Goal: Task Accomplishment & Management: Manage account settings

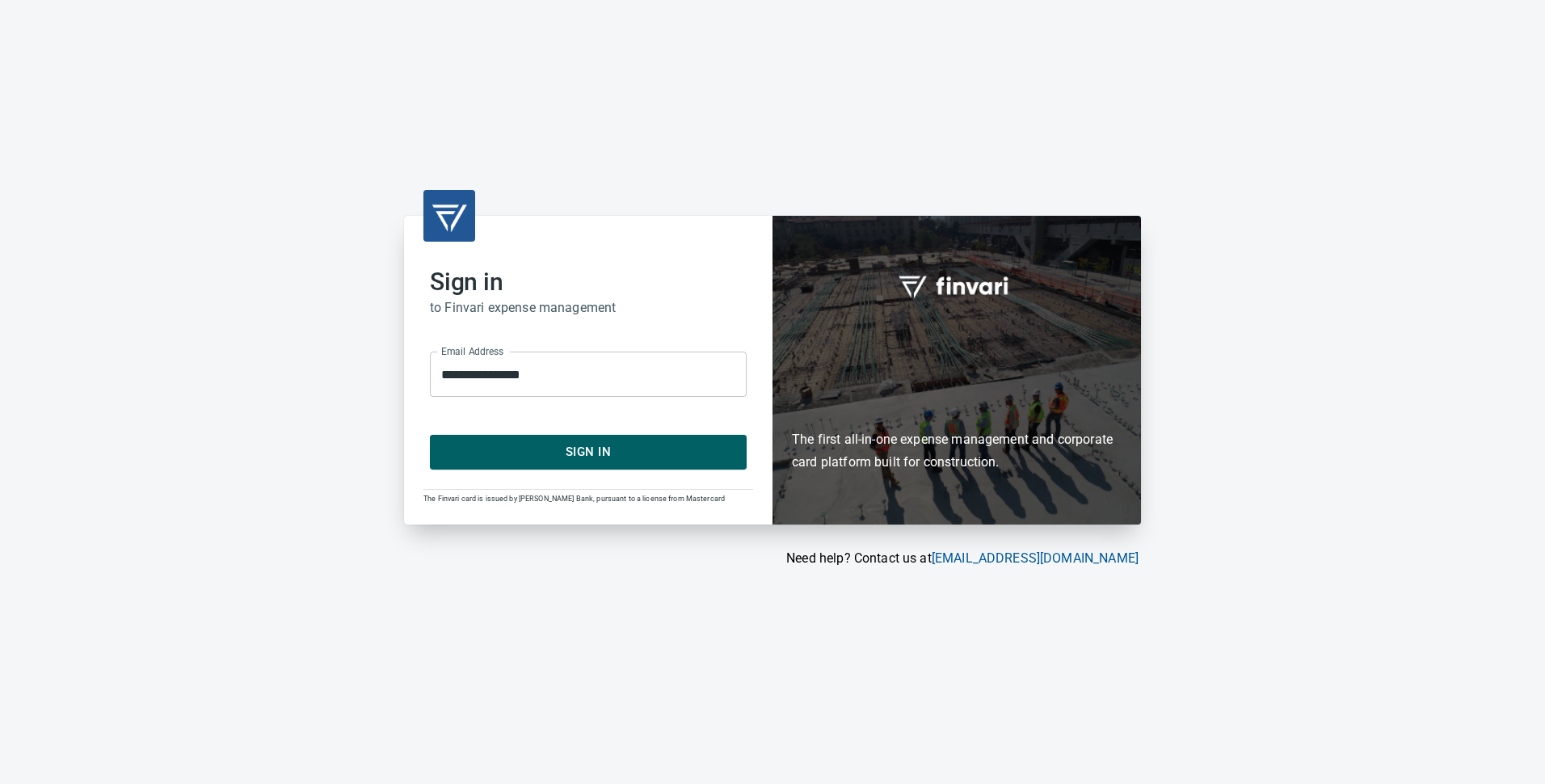
click at [594, 449] on span "Sign In" at bounding box center [589, 451] width 281 height 21
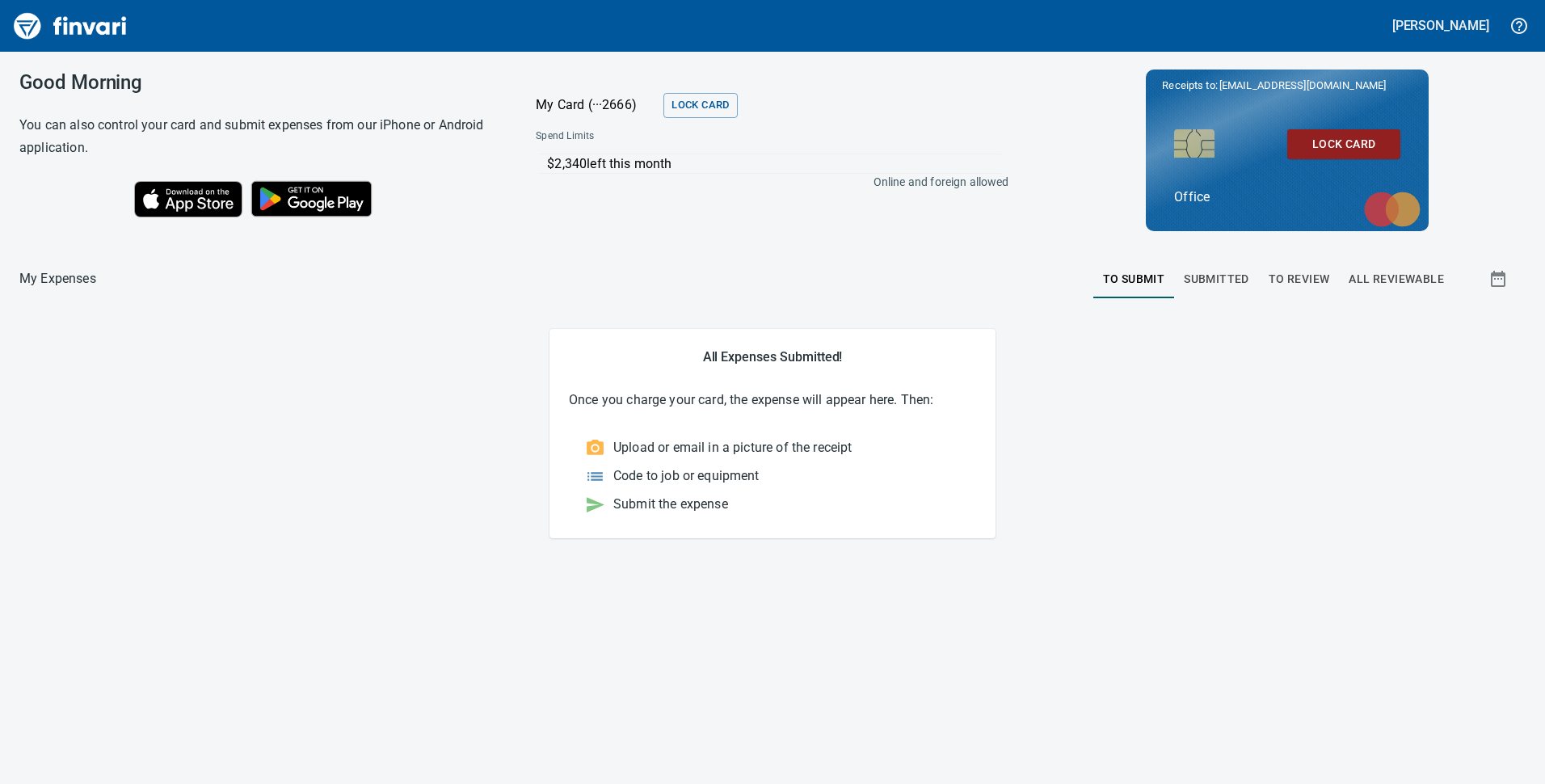
click at [1300, 283] on span "To Review" at bounding box center [1300, 278] width 62 height 20
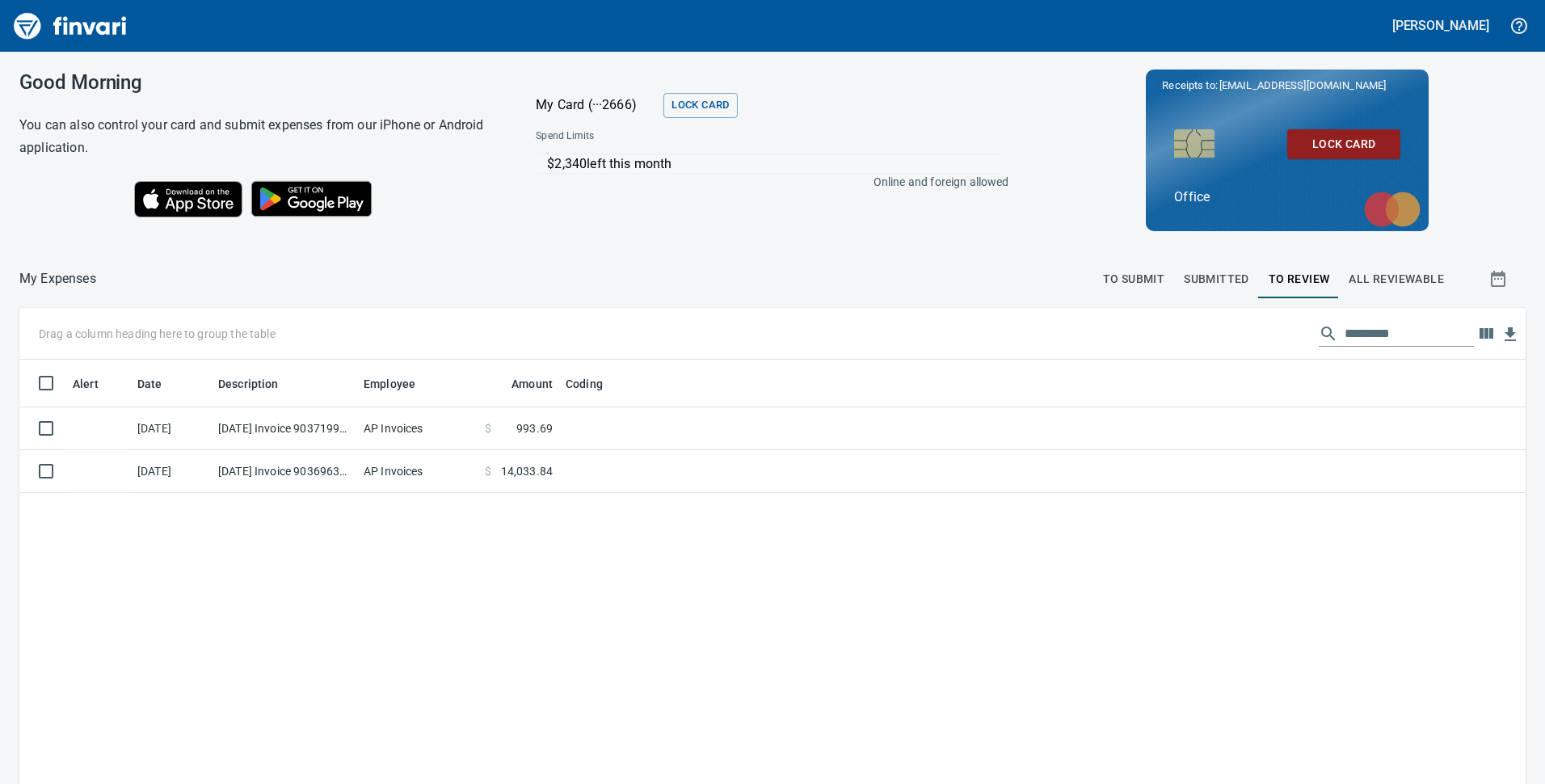
scroll to position [594, 1482]
click at [1393, 271] on span "All Reviewable" at bounding box center [1397, 278] width 95 height 20
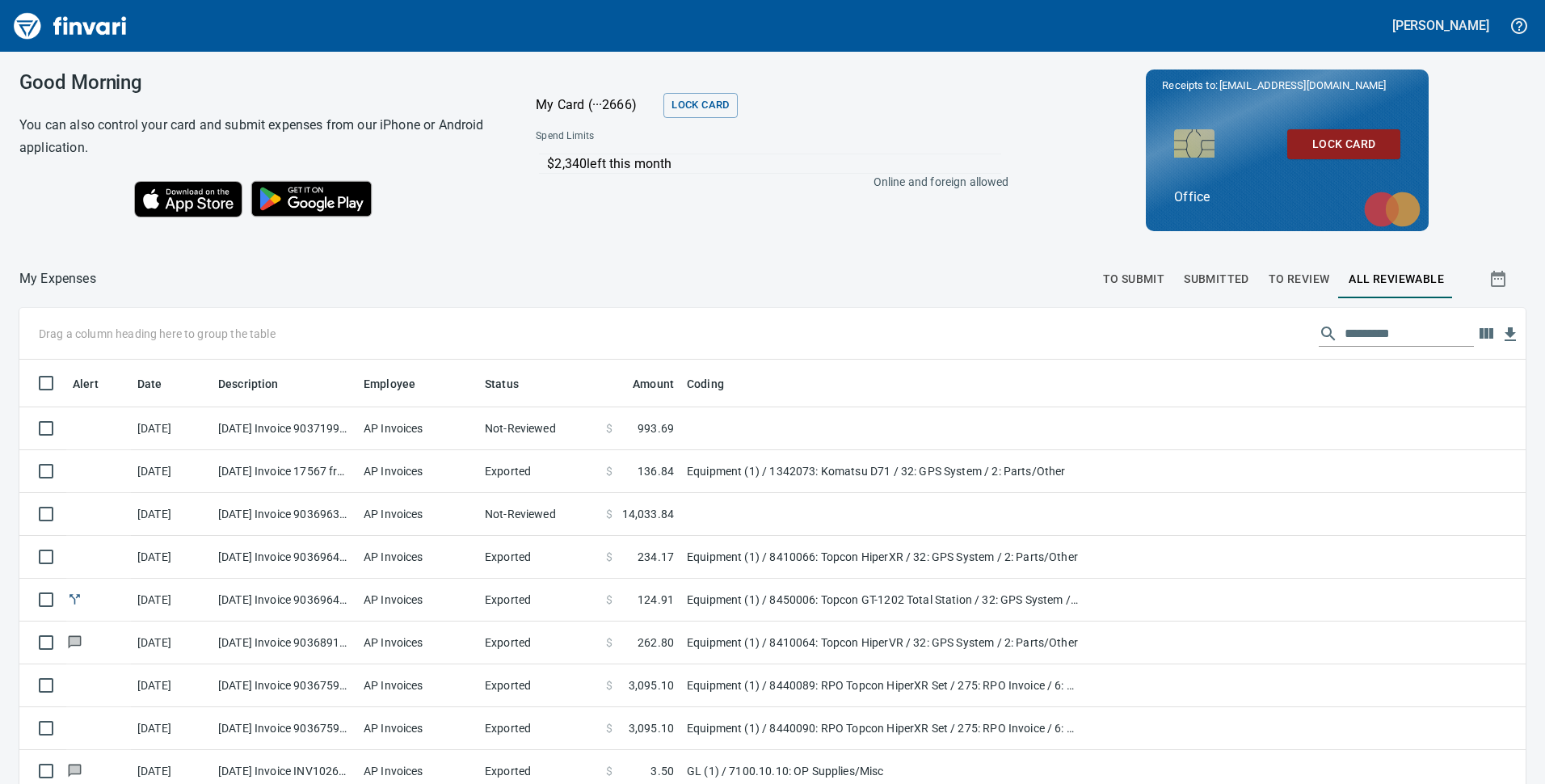
click at [793, 251] on div "Good Morning You can also control your card and submit expenses from our iPhone…" at bounding box center [772, 417] width 1545 height 732
click at [1303, 274] on span "To Review" at bounding box center [1300, 278] width 62 height 20
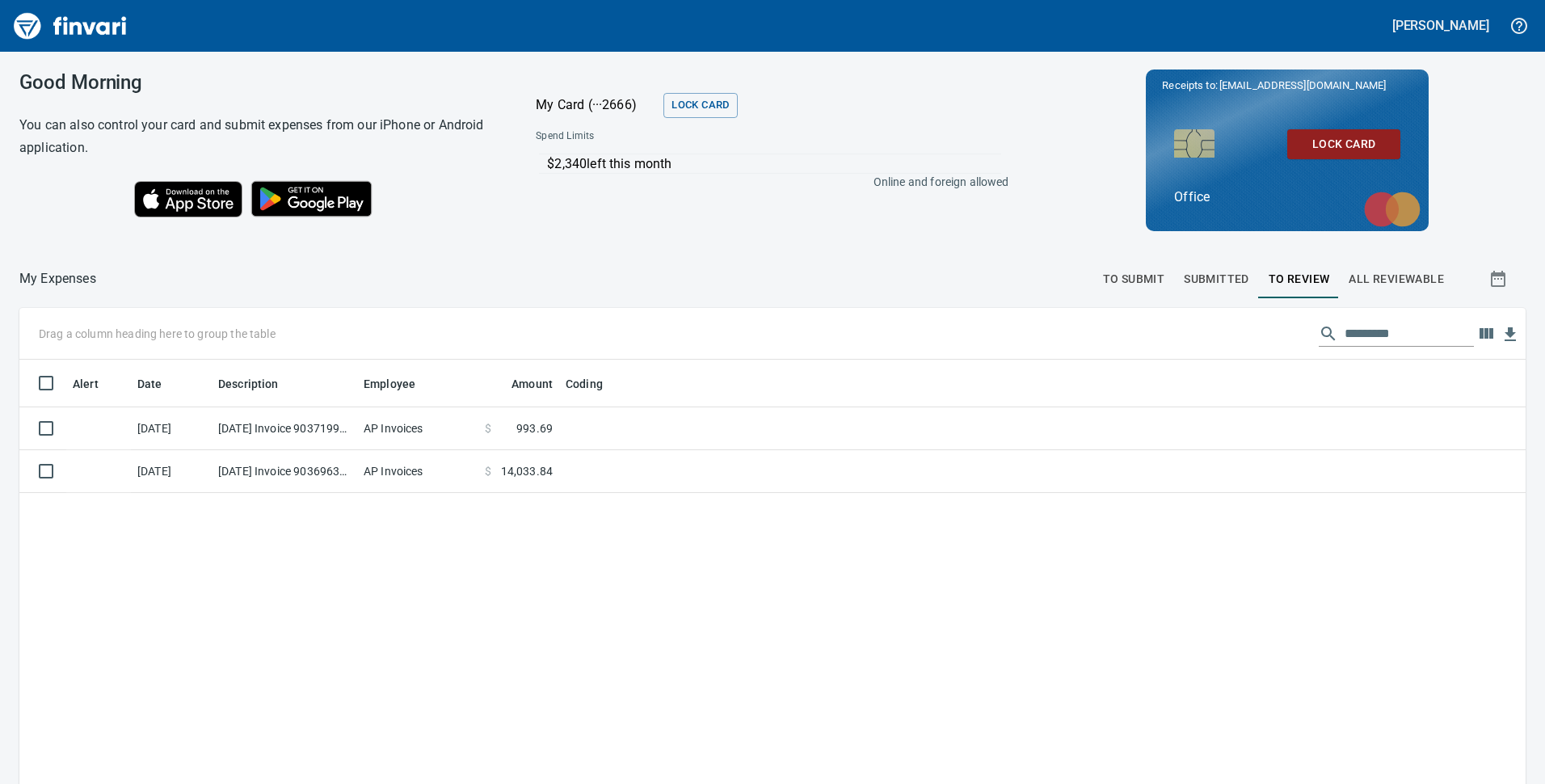
scroll to position [594, 1482]
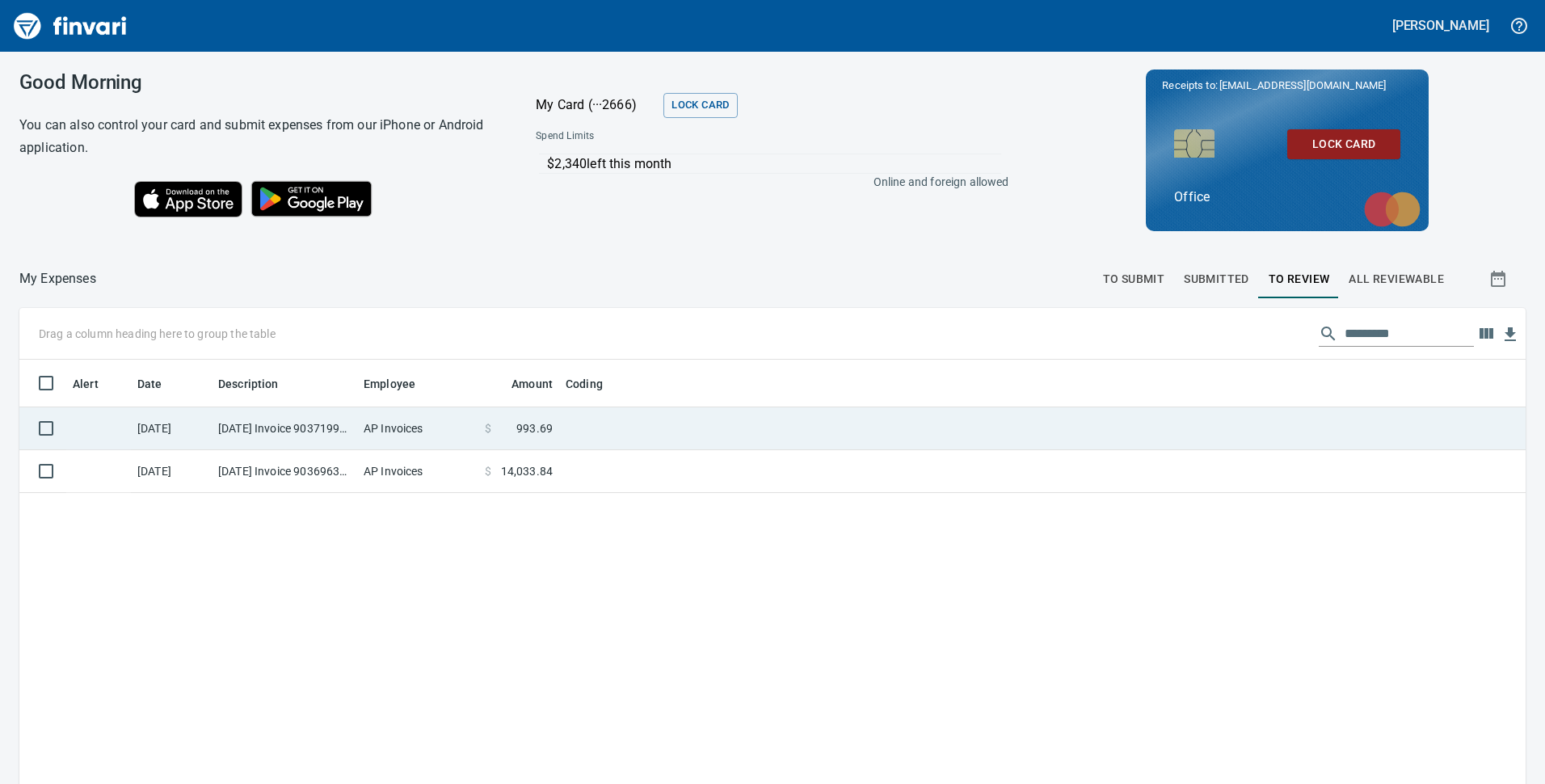
click at [543, 435] on td "$ 993.69" at bounding box center [518, 428] width 81 height 43
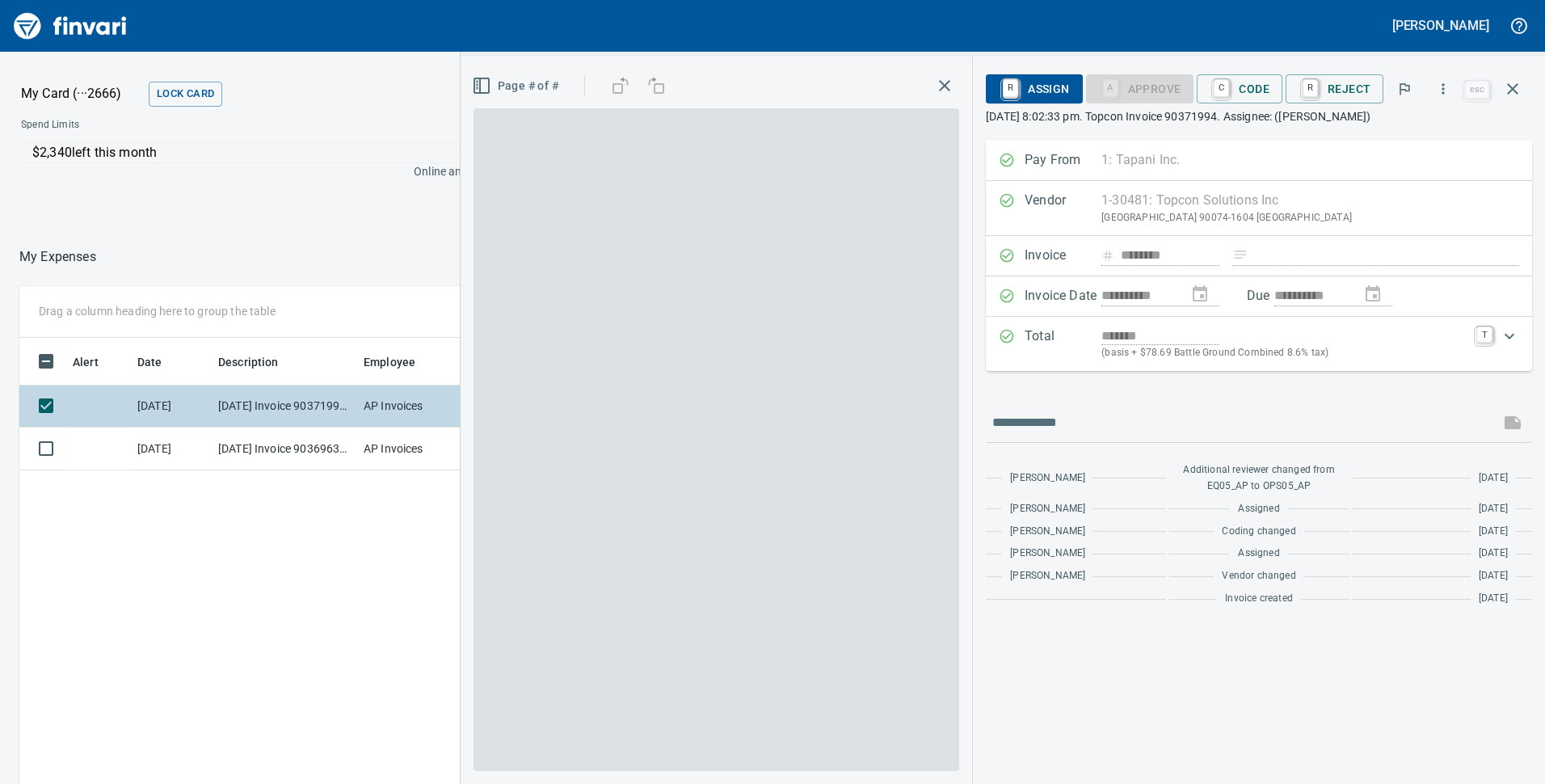
scroll to position [594, 1078]
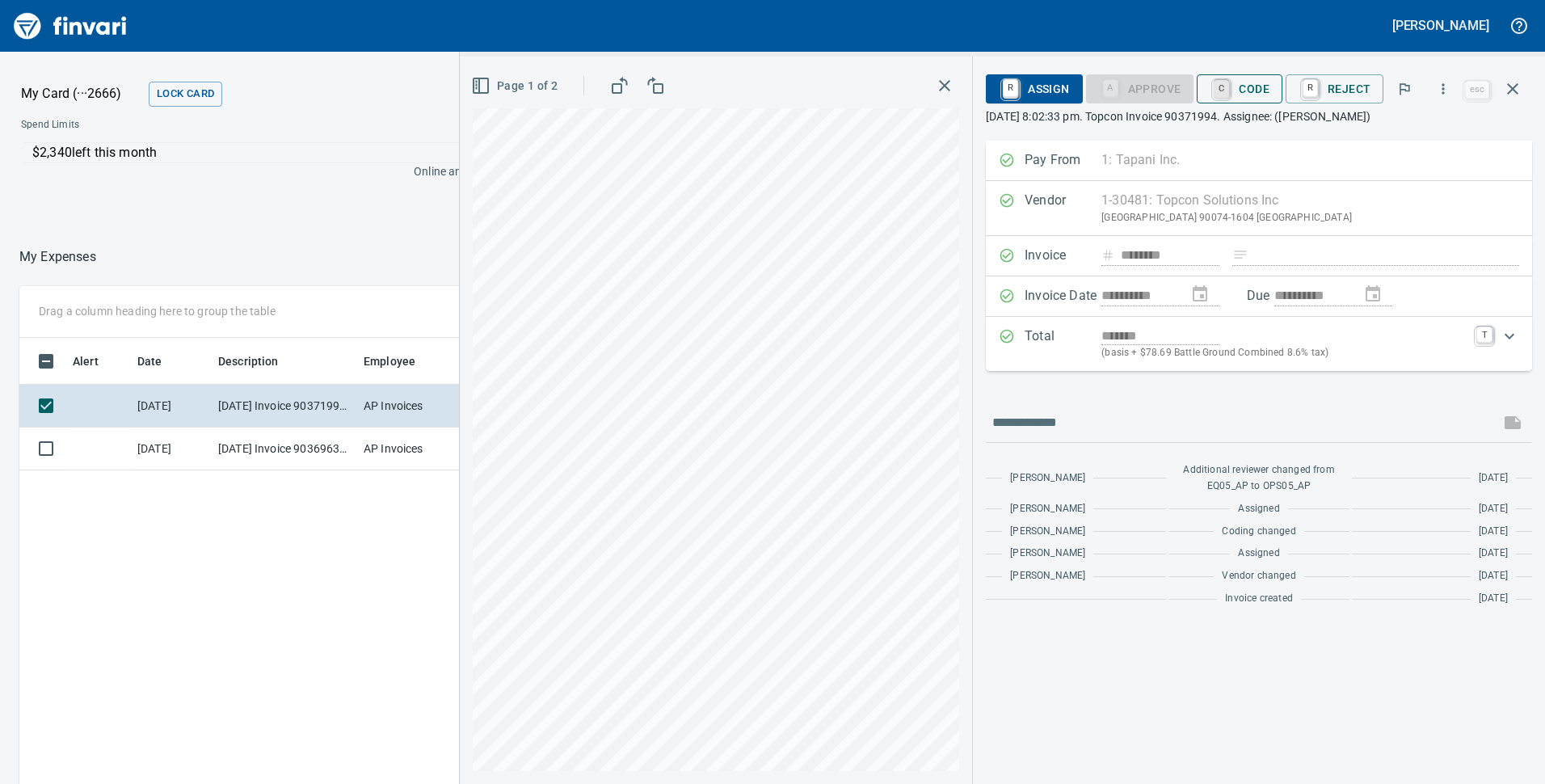
click at [1229, 93] on link "C" at bounding box center [1222, 88] width 15 height 18
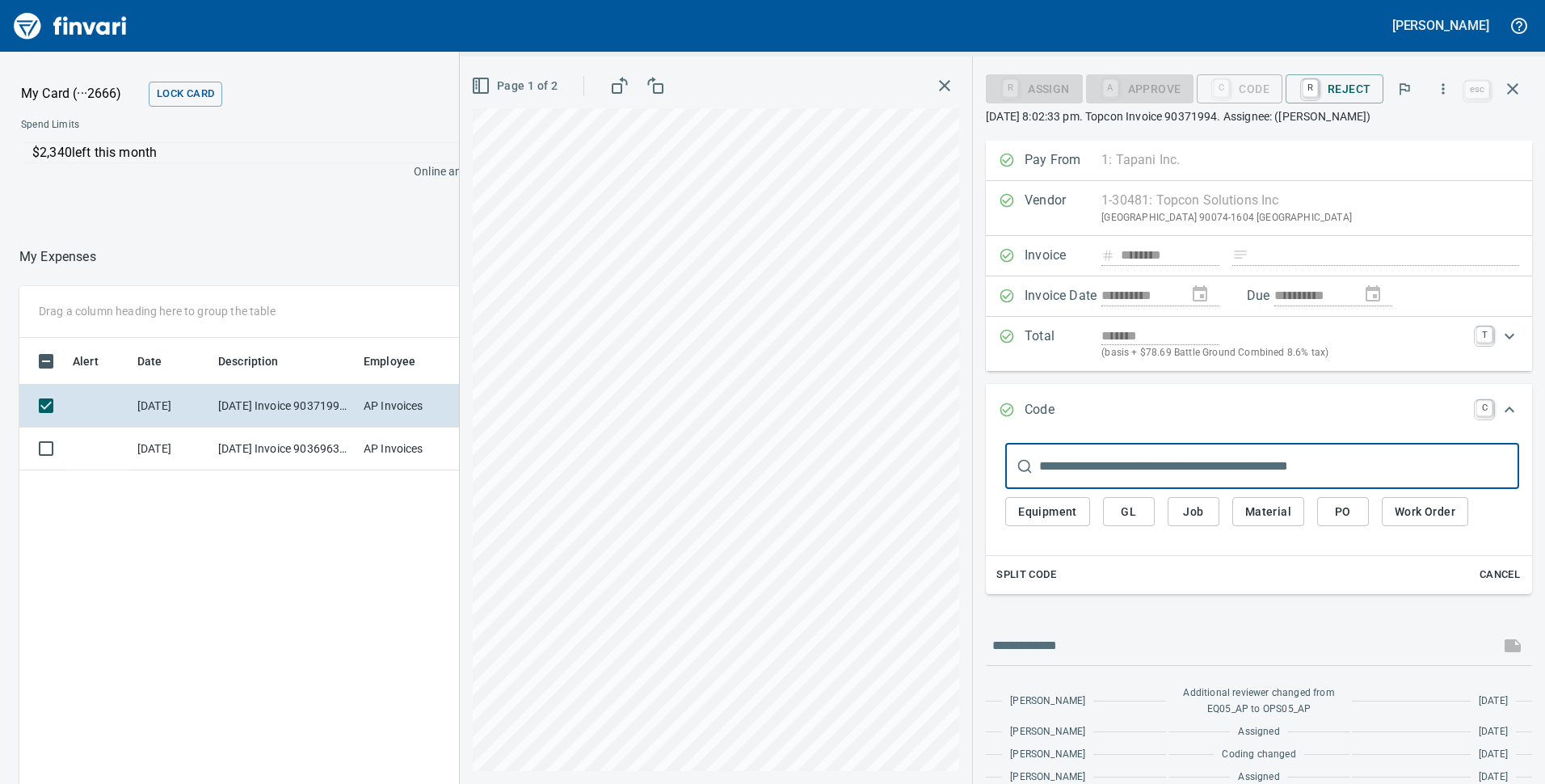
click at [1075, 520] on span "Equipment" at bounding box center [1048, 511] width 59 height 20
click at [1041, 509] on span "Equipment" at bounding box center [1048, 511] width 59 height 20
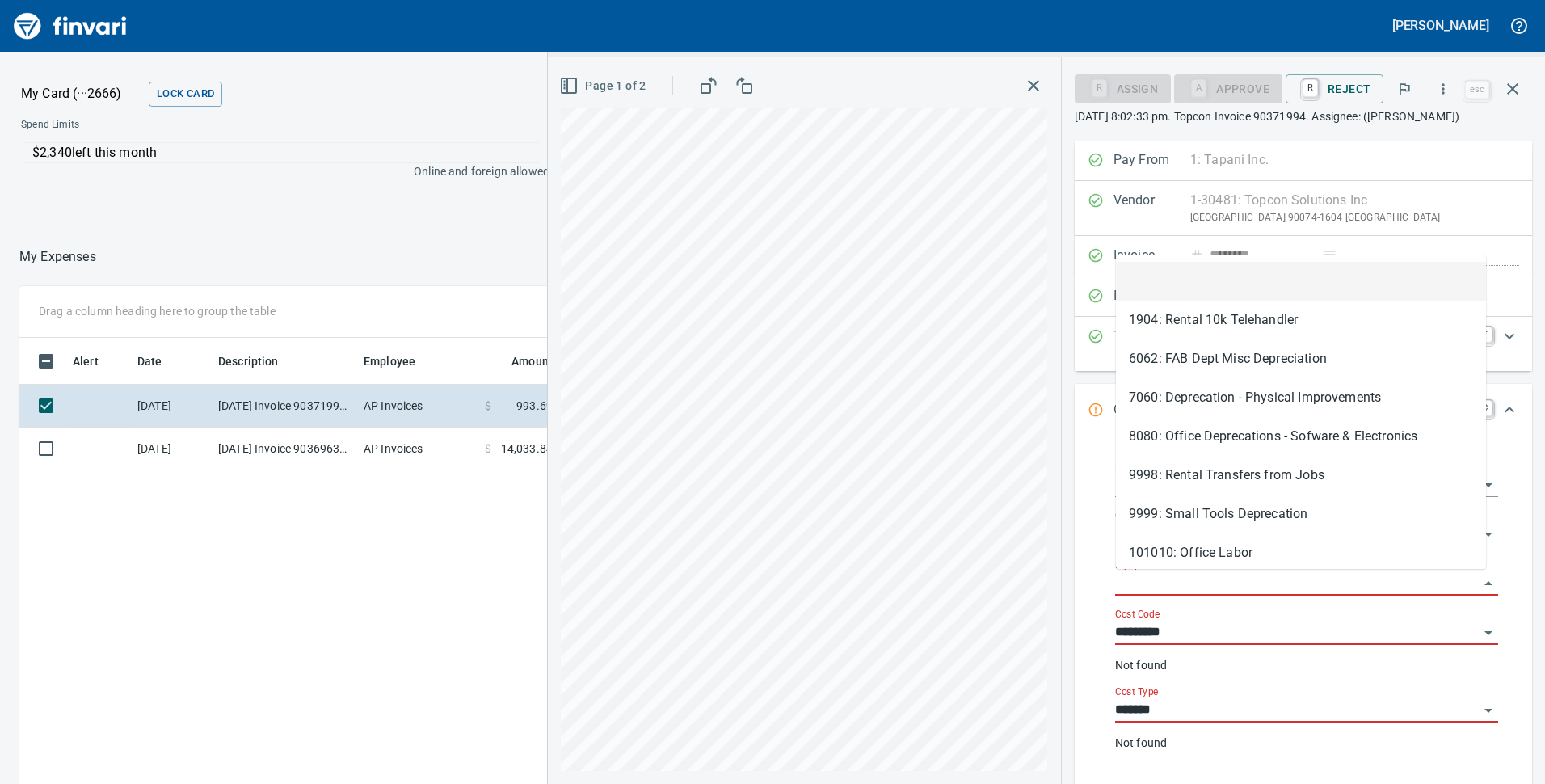
click at [1198, 585] on input "Equipment" at bounding box center [1297, 583] width 364 height 23
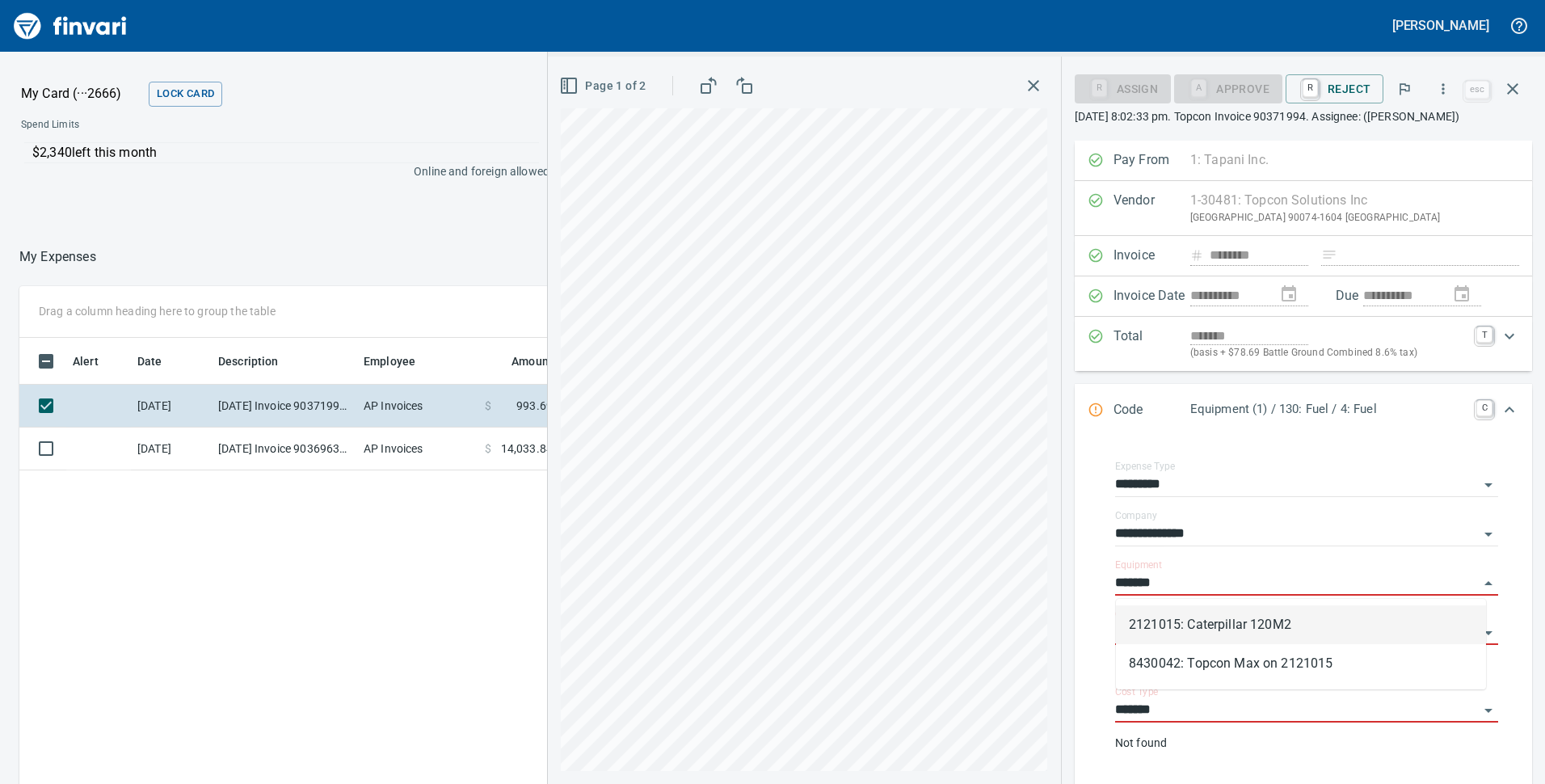
click at [1226, 621] on li "2121015: Caterpillar 120M2" at bounding box center [1301, 624] width 370 height 39
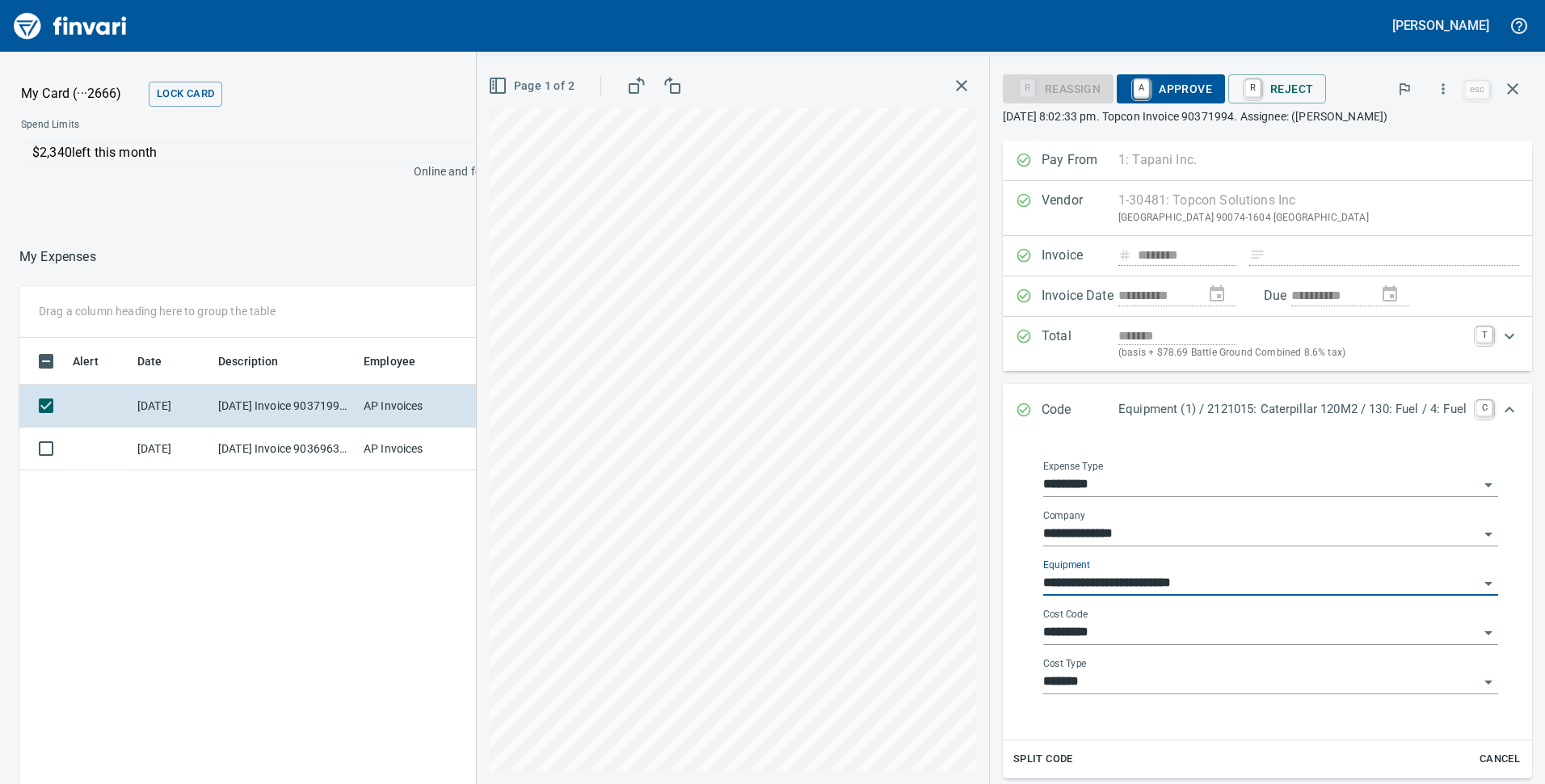
type input "**********"
click at [1153, 633] on input "*********" at bounding box center [1262, 633] width 435 height 23
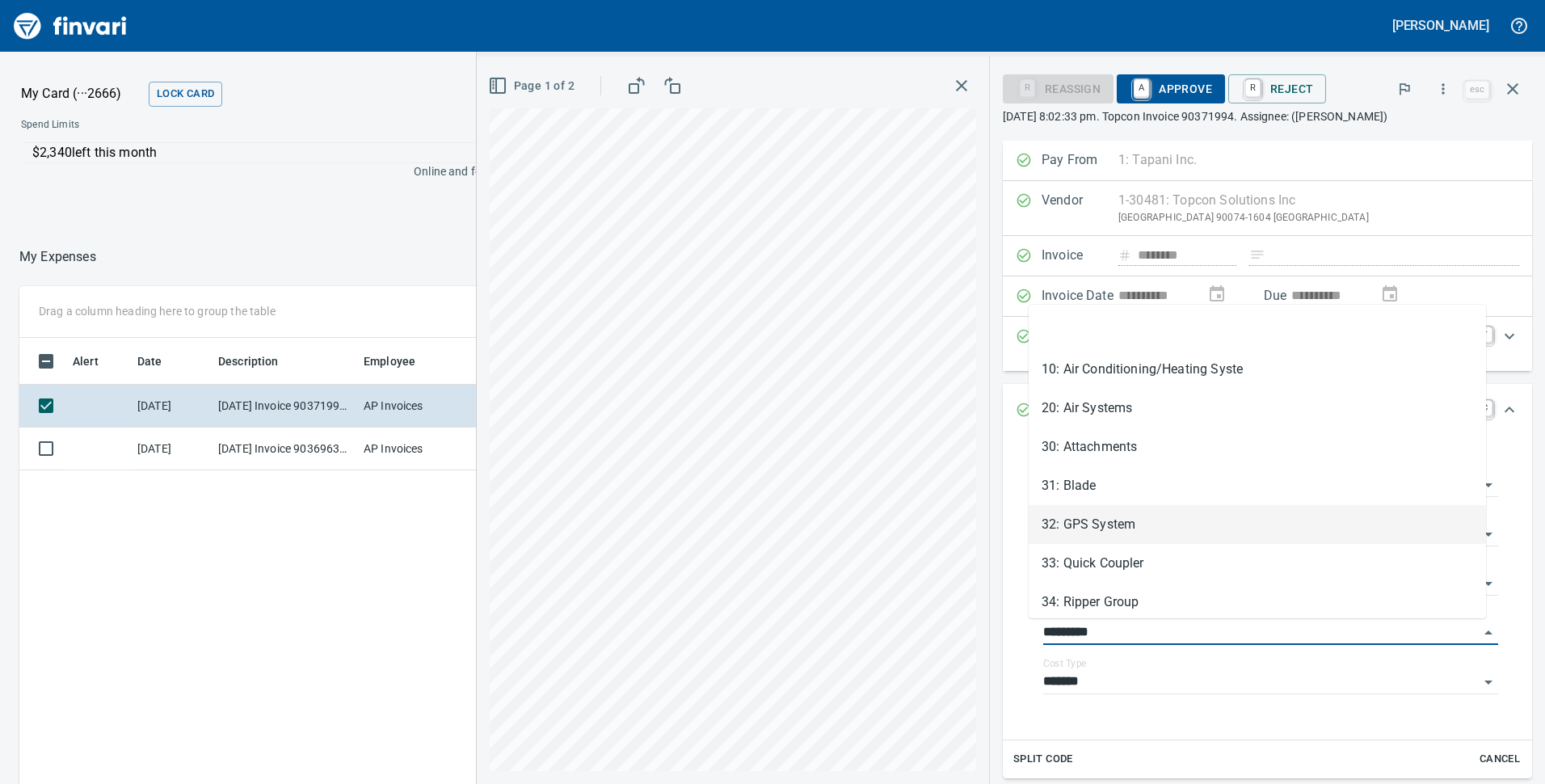
click at [1146, 523] on li "32: GPS System" at bounding box center [1257, 524] width 457 height 39
type input "**********"
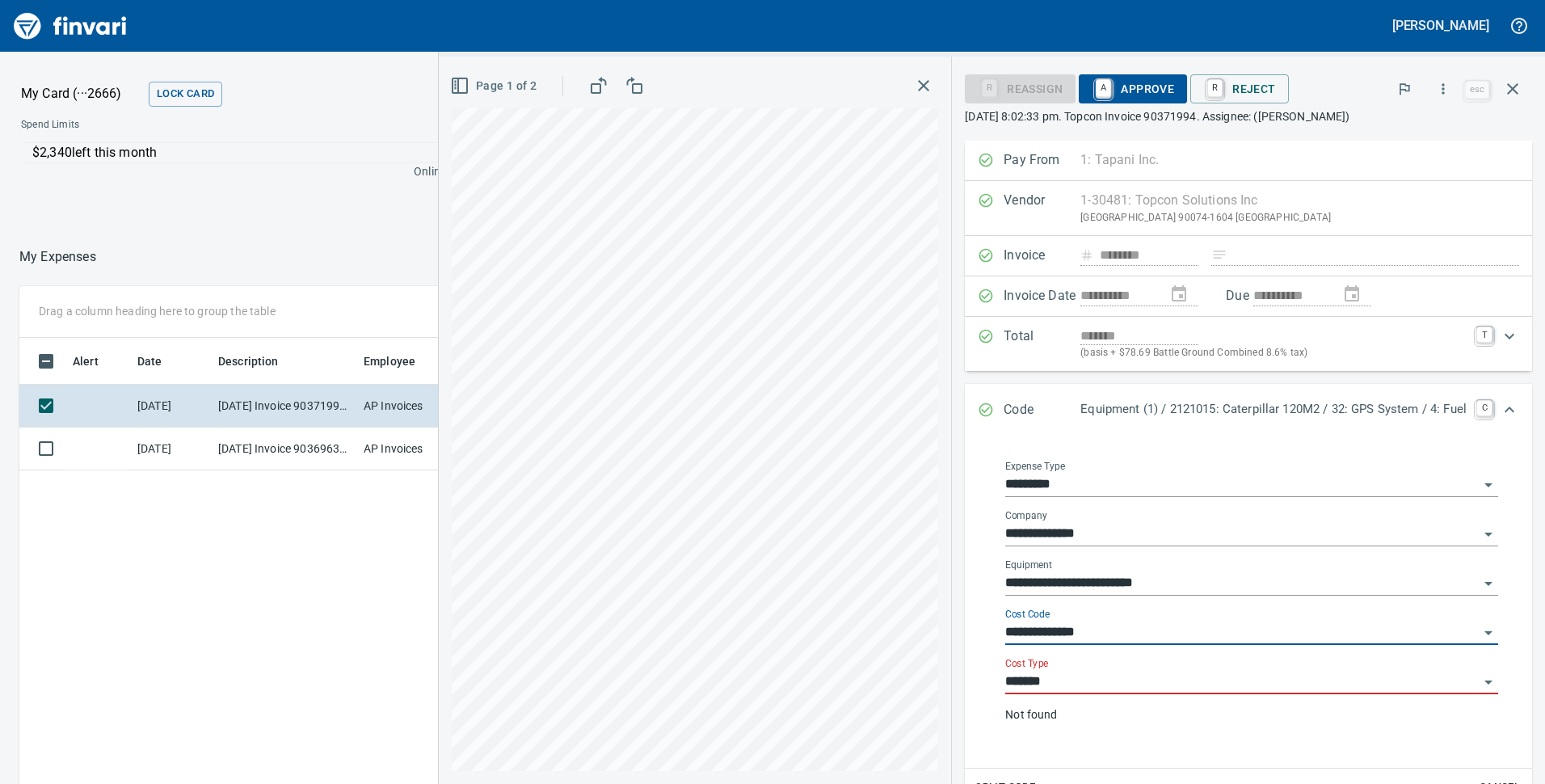
click at [1093, 682] on input "*******" at bounding box center [1243, 682] width 473 height 23
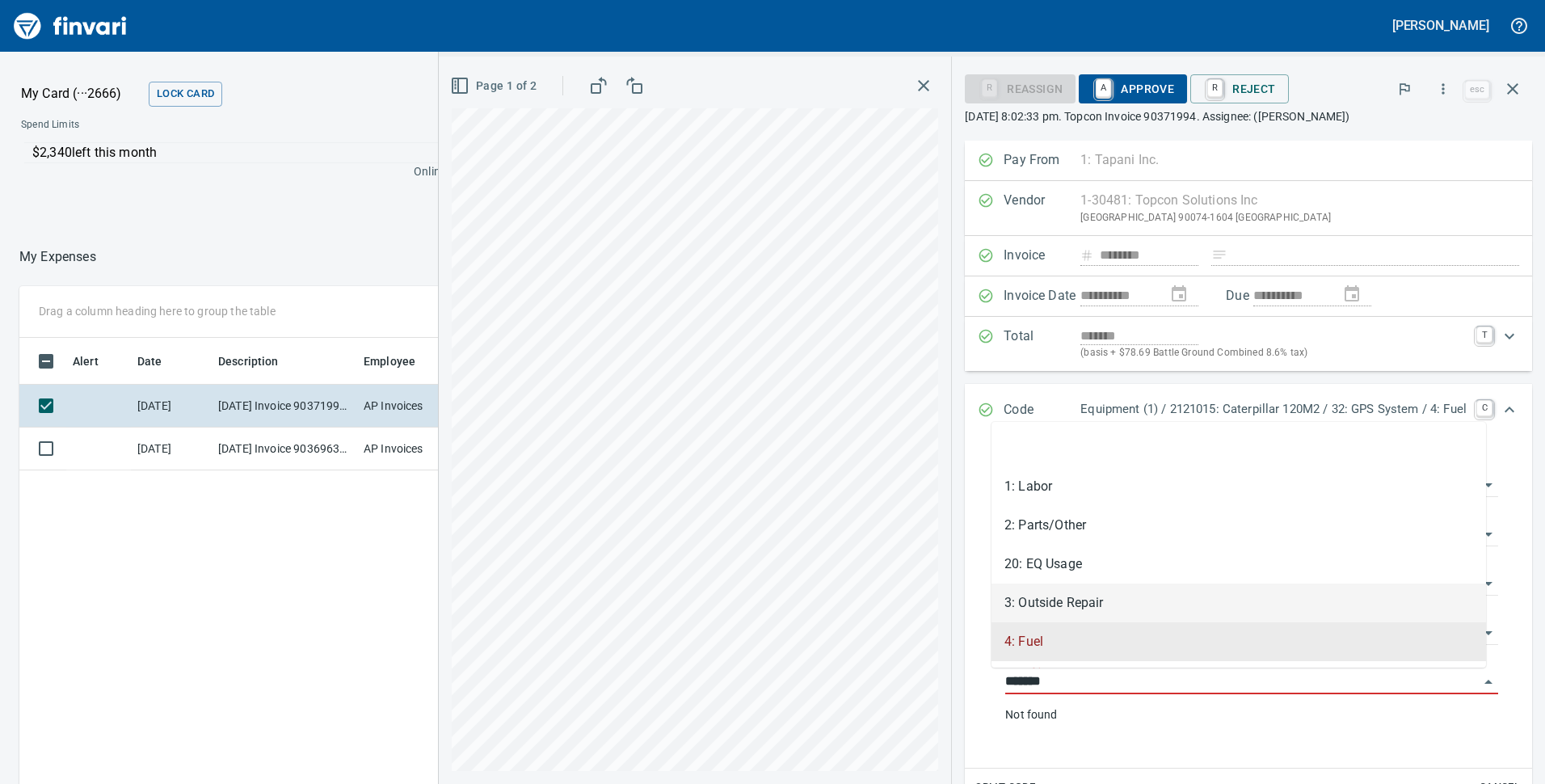
click at [1076, 598] on li "3: Outside Repair" at bounding box center [1239, 602] width 494 height 39
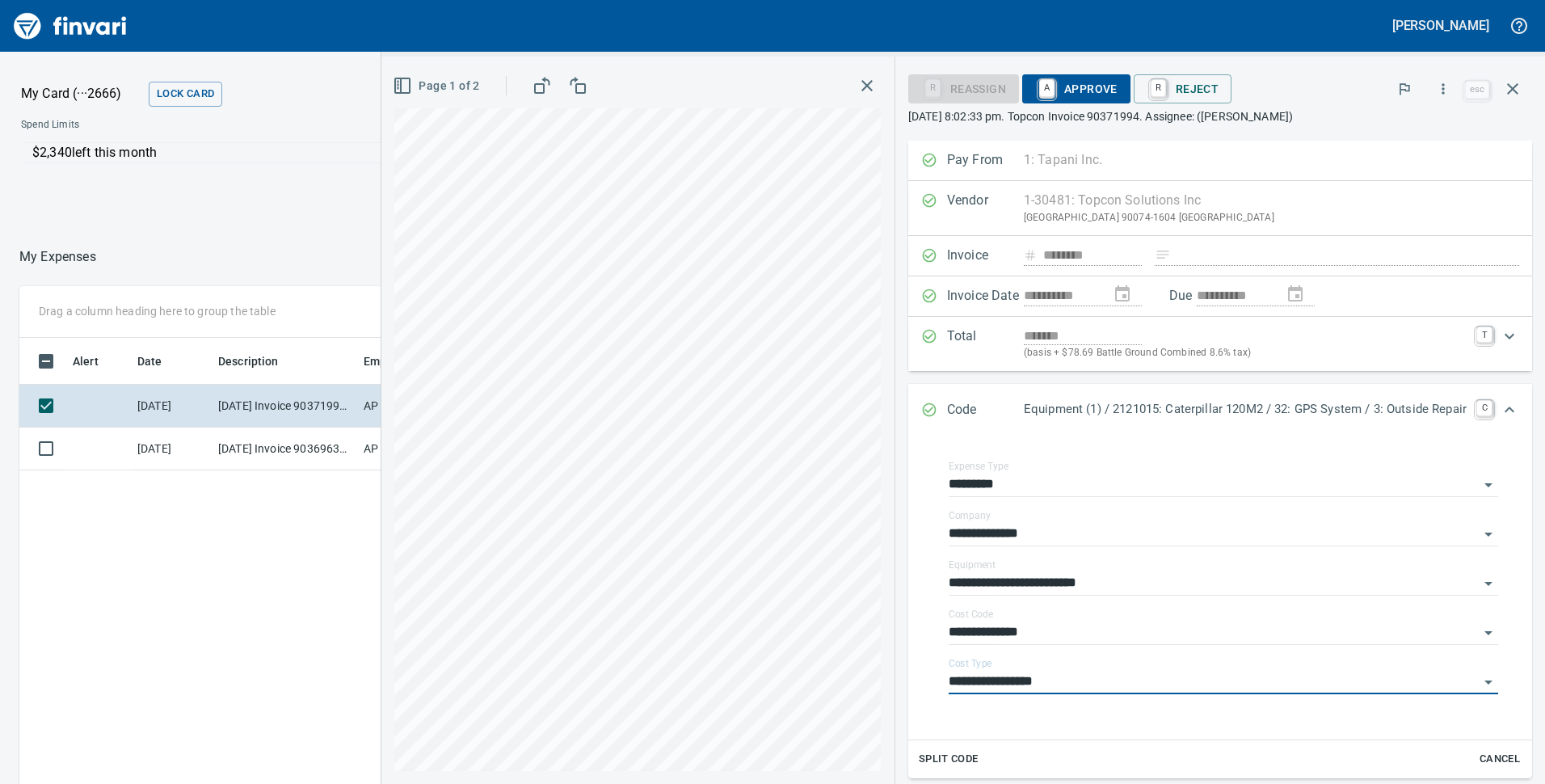
type input "**********"
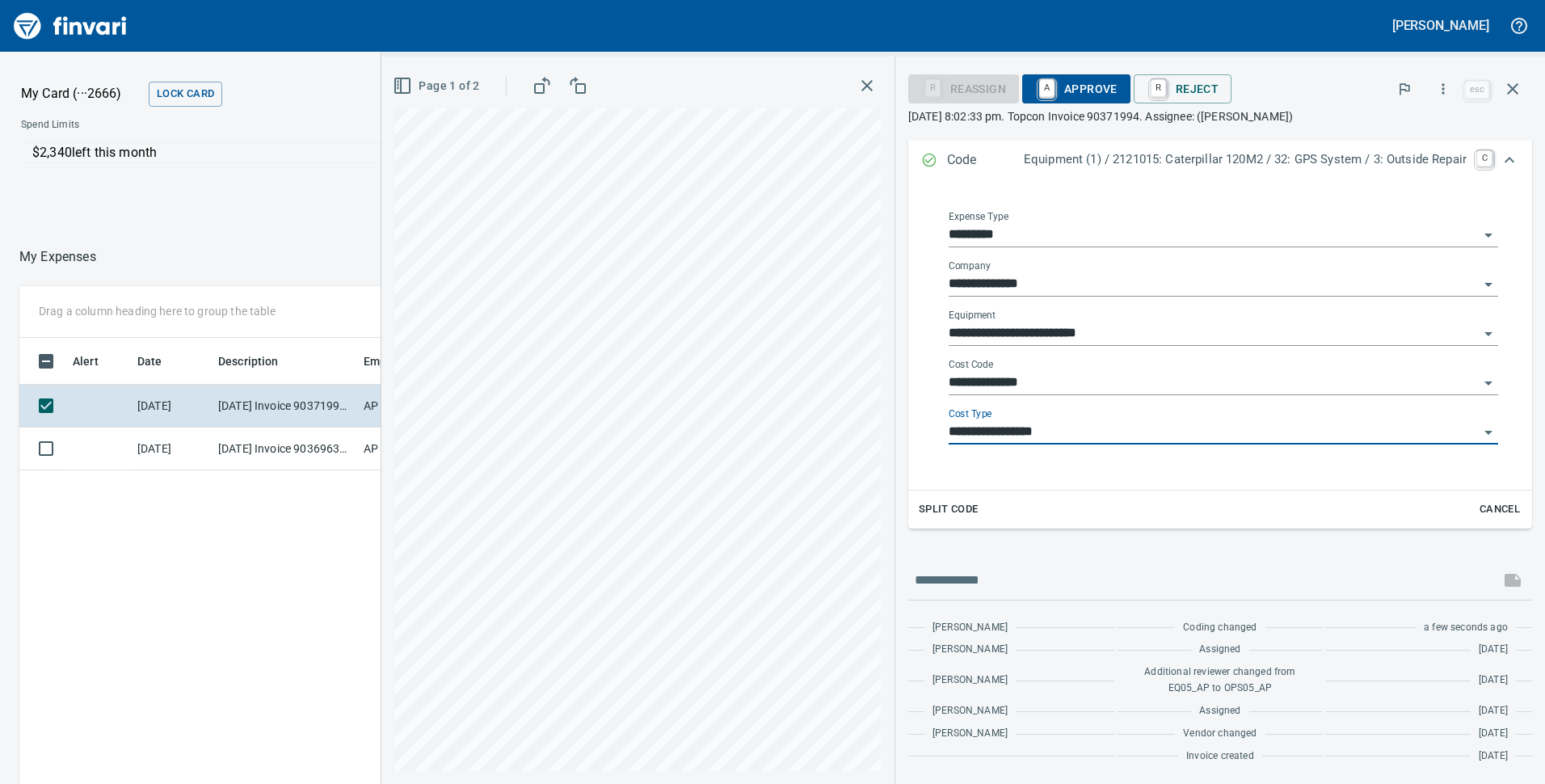
scroll to position [0, 0]
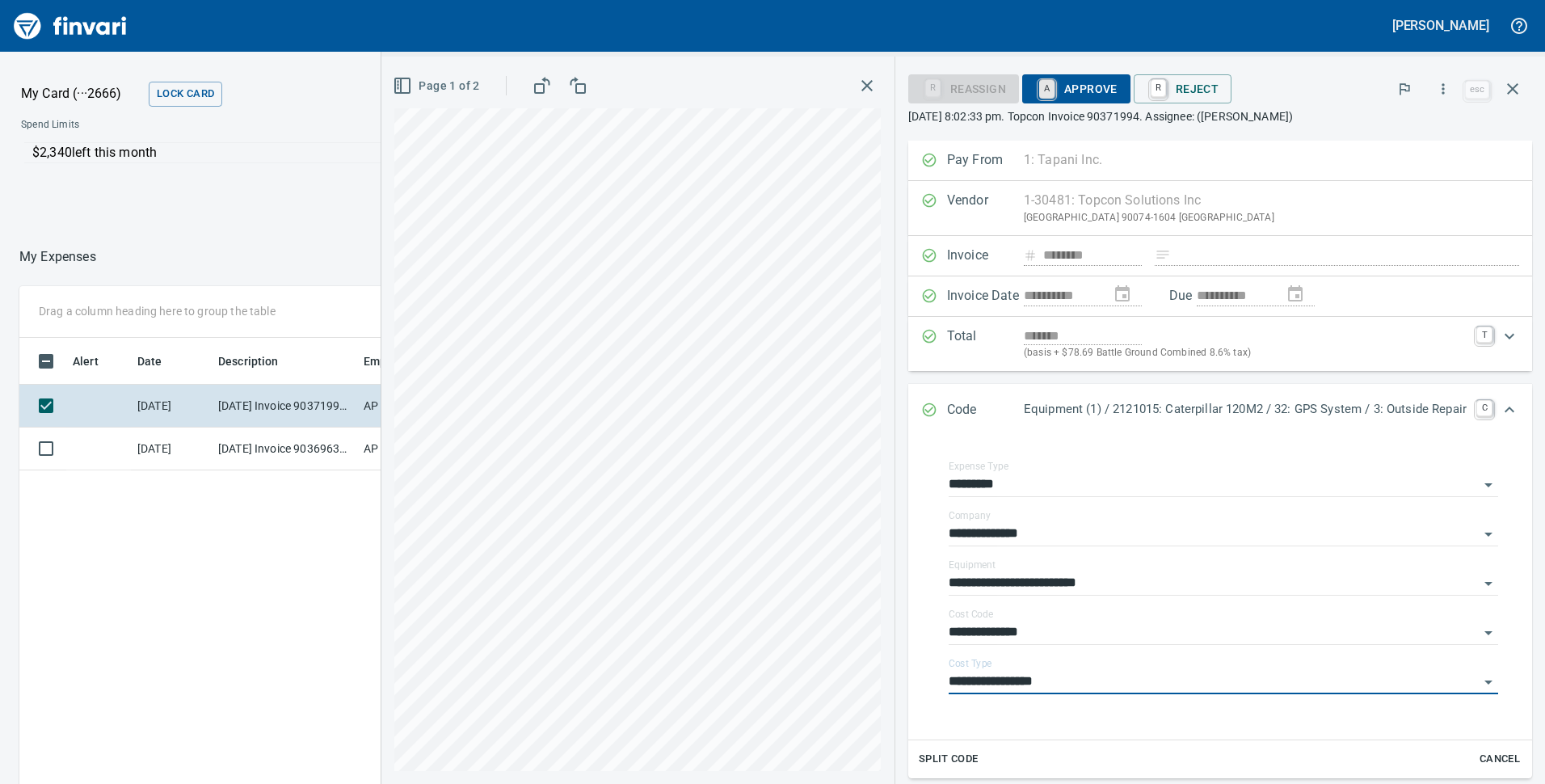
click at [1039, 94] on link "A" at bounding box center [1047, 88] width 15 height 18
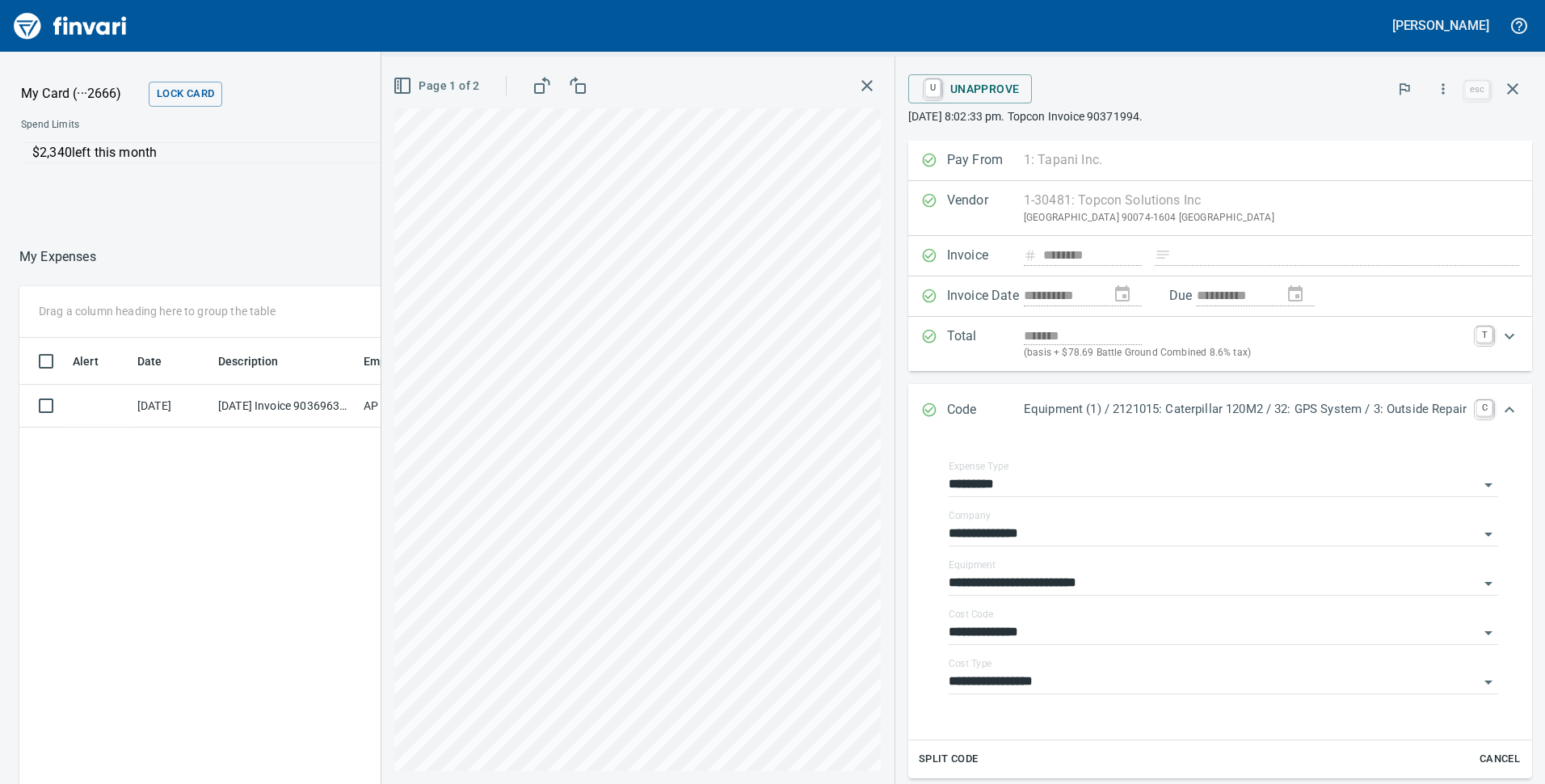
click at [231, 548] on div "Alert Date Description Employee Amount Coding [DATE] [DATE] Invoice 90369637 fr…" at bounding box center [570, 641] width 1103 height 606
click at [858, 83] on icon "button" at bounding box center [867, 86] width 19 height 19
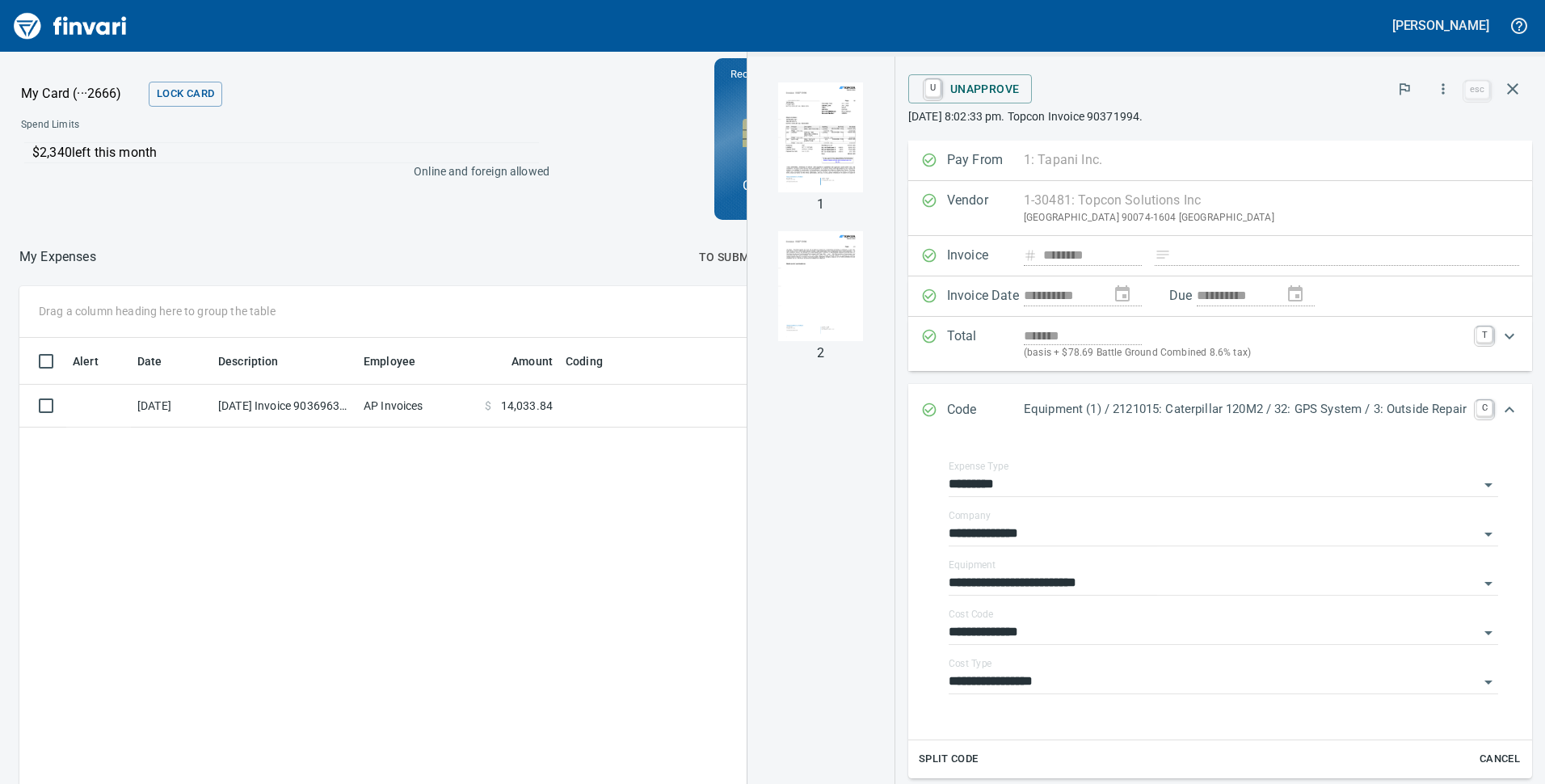
click at [518, 553] on div "Alert Date Description Employee Amount Coding [DATE] [DATE] Invoice 90369637 fr…" at bounding box center [570, 641] width 1103 height 606
click at [521, 207] on div "My Card (···2666) Lock Card Spend Limits $2,340 left this month Online and fore…" at bounding box center [570, 139] width 1141 height 175
click at [539, 543] on div "Alert Date Description Employee Amount Coding [DATE] [DATE] Invoice 90369637 fr…" at bounding box center [570, 641] width 1103 height 606
click at [595, 553] on div "Alert Date Description Employee Amount Coding [DATE] [DATE] Invoice 90369637 fr…" at bounding box center [570, 641] width 1103 height 606
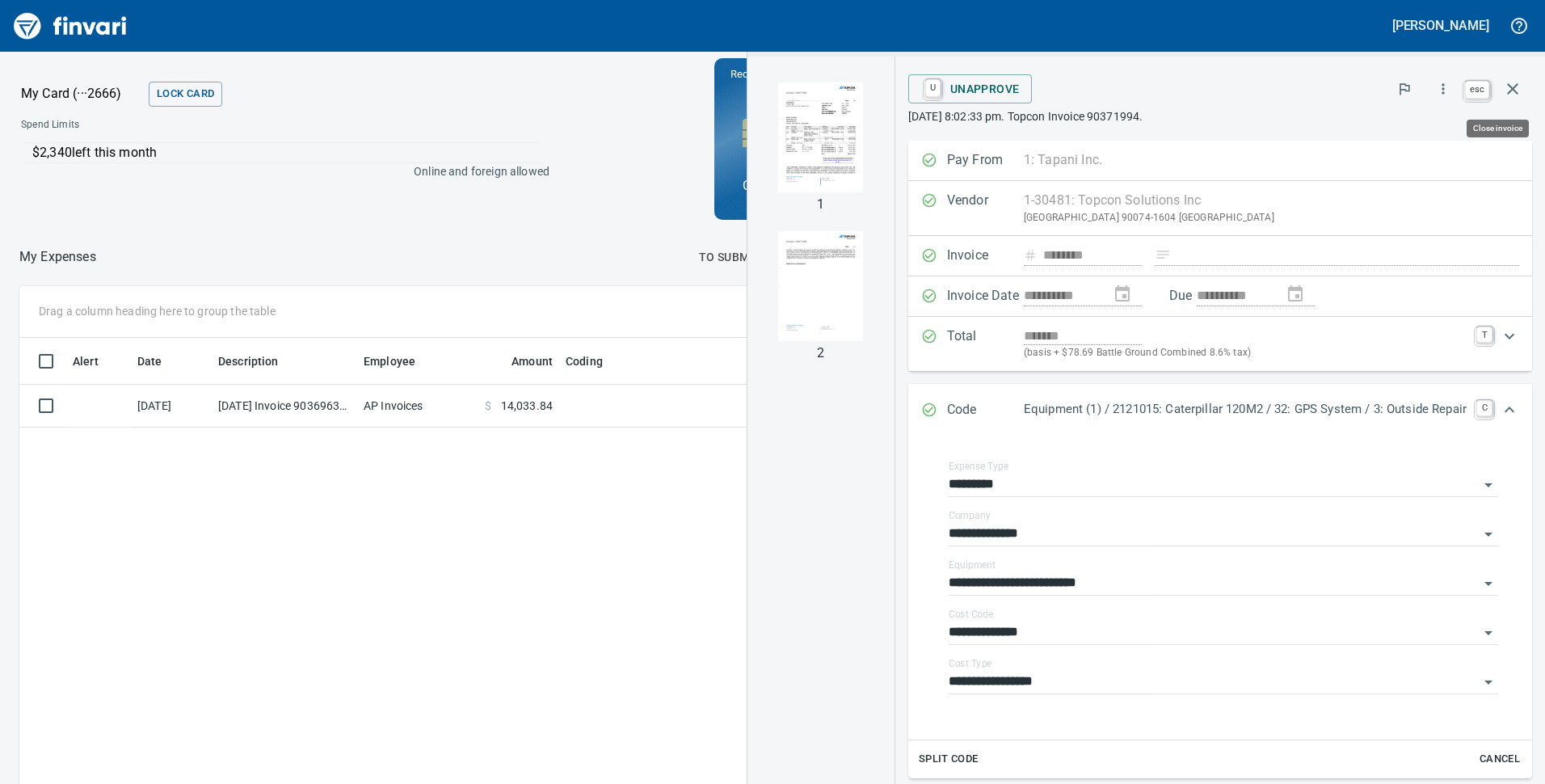
click at [1517, 84] on icon "button" at bounding box center [1513, 88] width 19 height 19
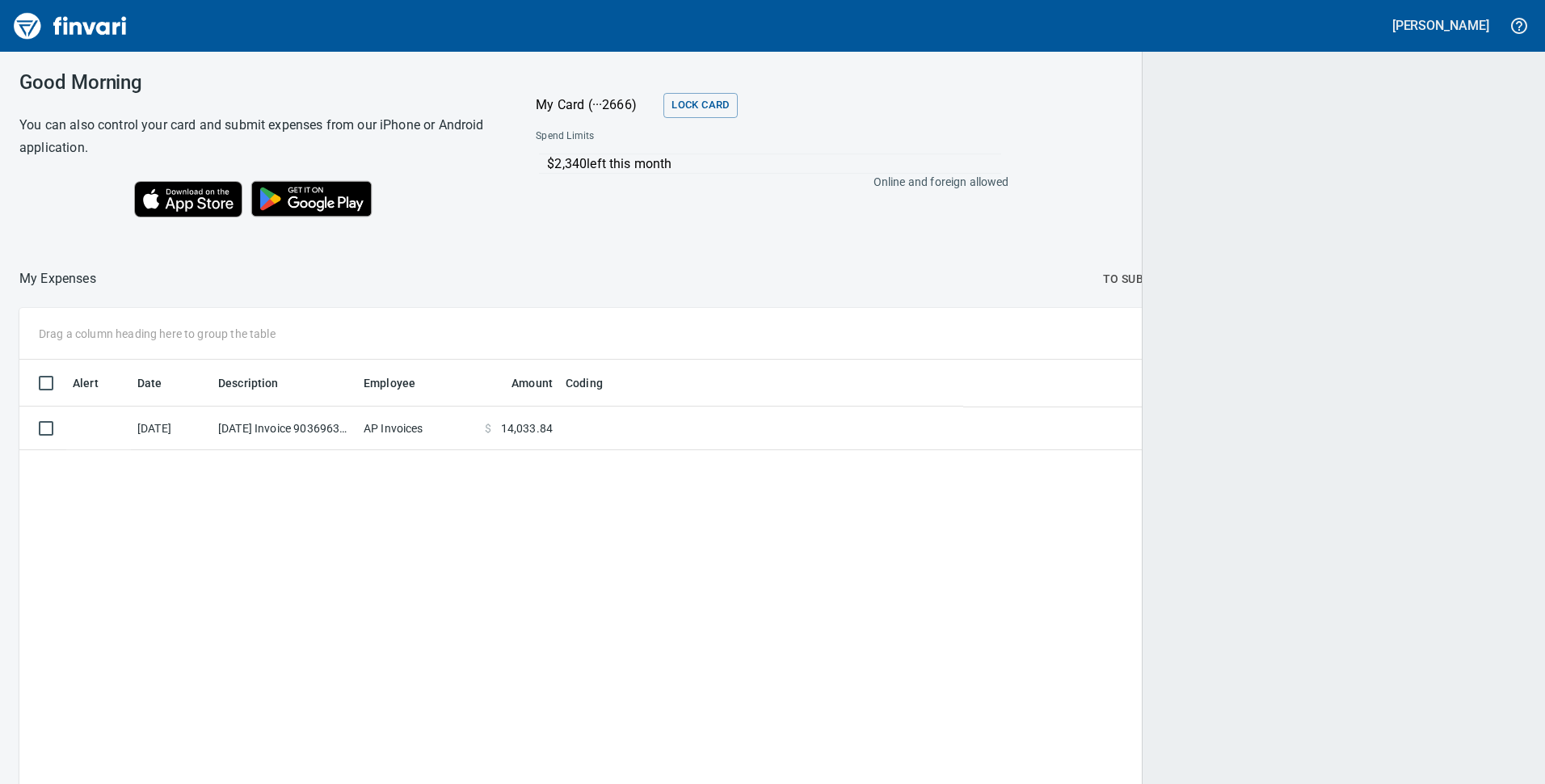
scroll to position [594, 1480]
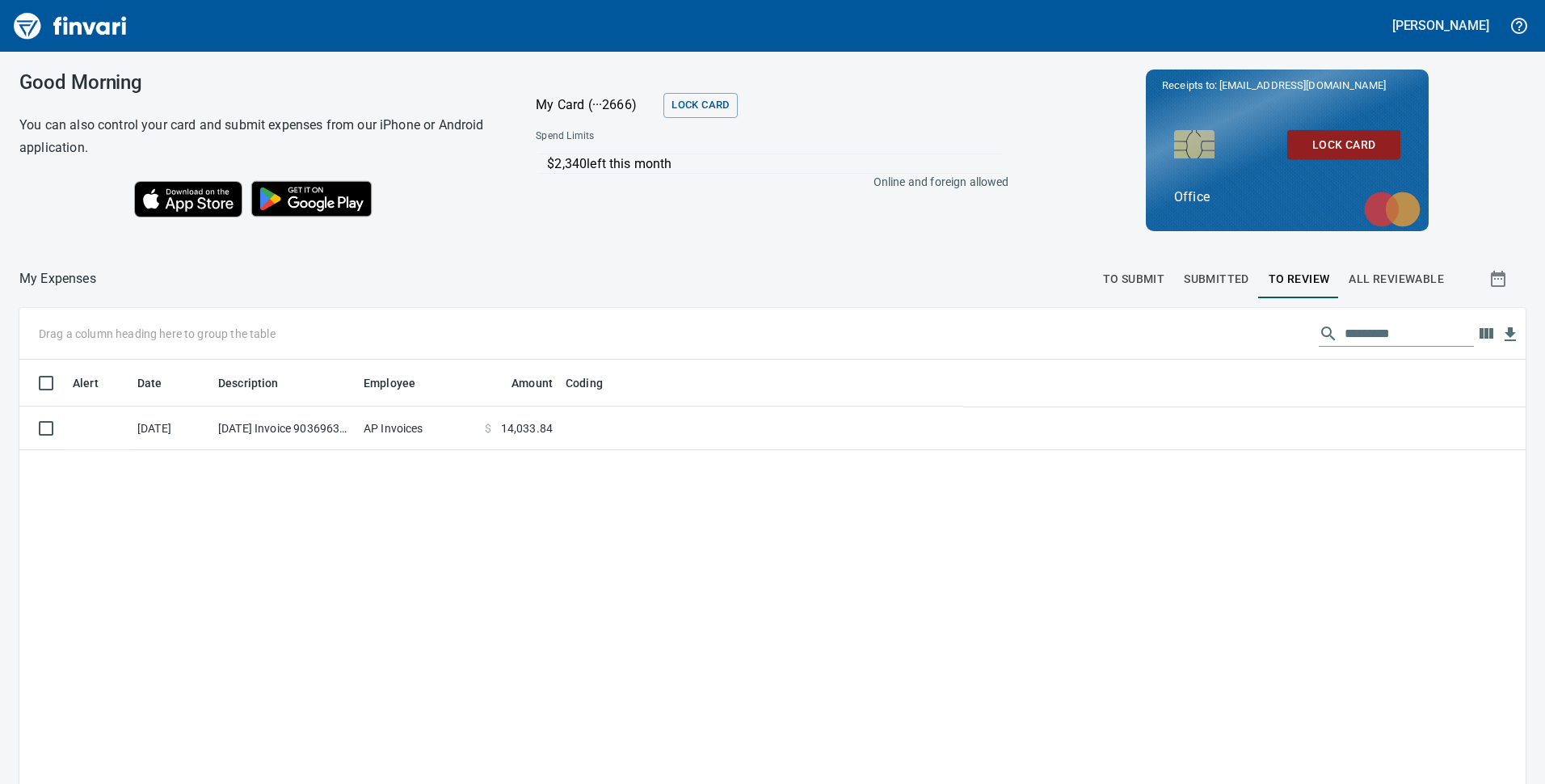
click at [831, 544] on div "Alert Date Description Employee Amount Coding [DATE] [DATE] Invoice 90369637 fr…" at bounding box center [772, 662] width 1507 height 606
click at [1121, 275] on span "To Submit" at bounding box center [1133, 278] width 62 height 20
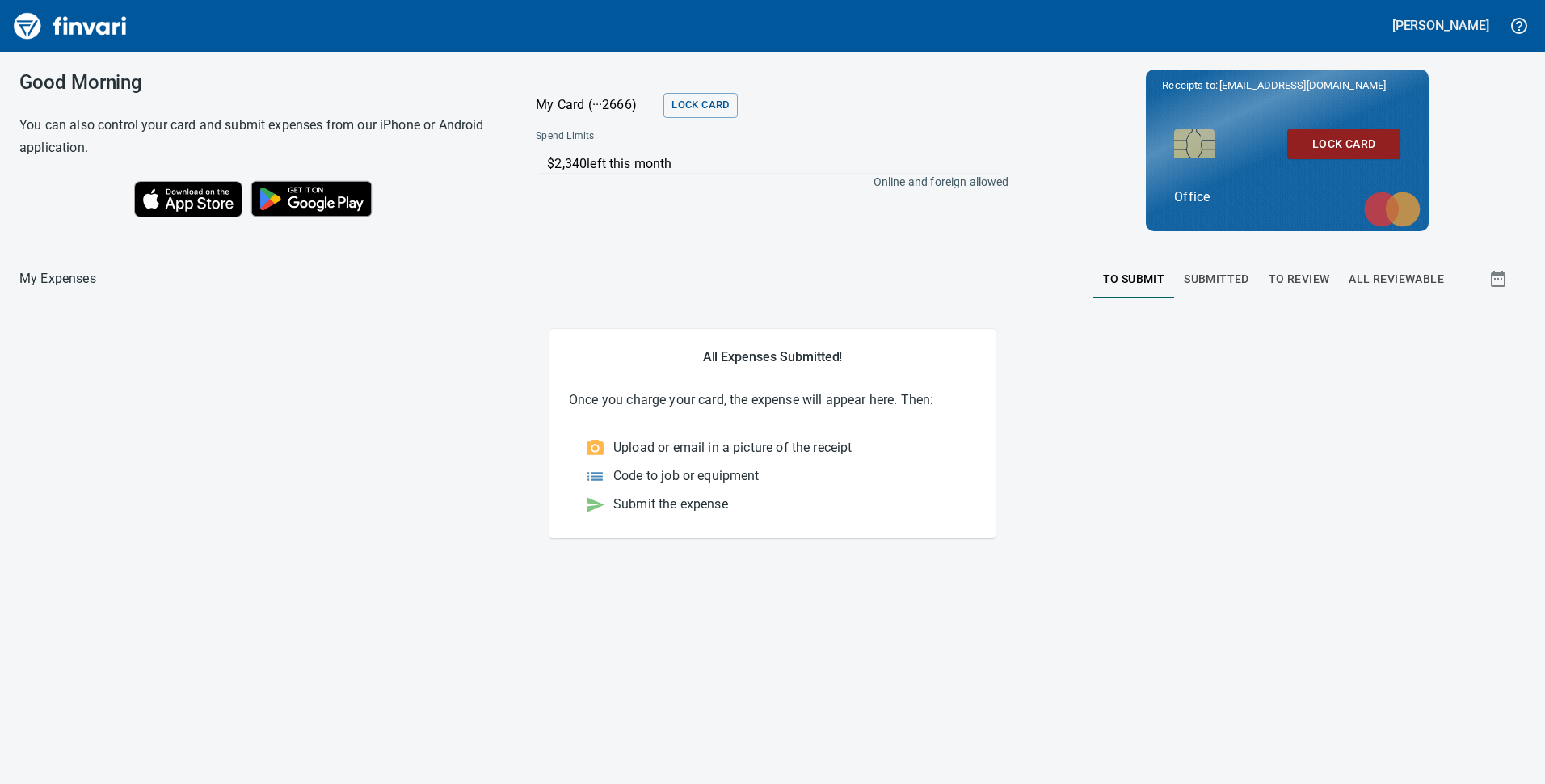
click at [1208, 277] on span "Submitted" at bounding box center [1216, 278] width 66 height 20
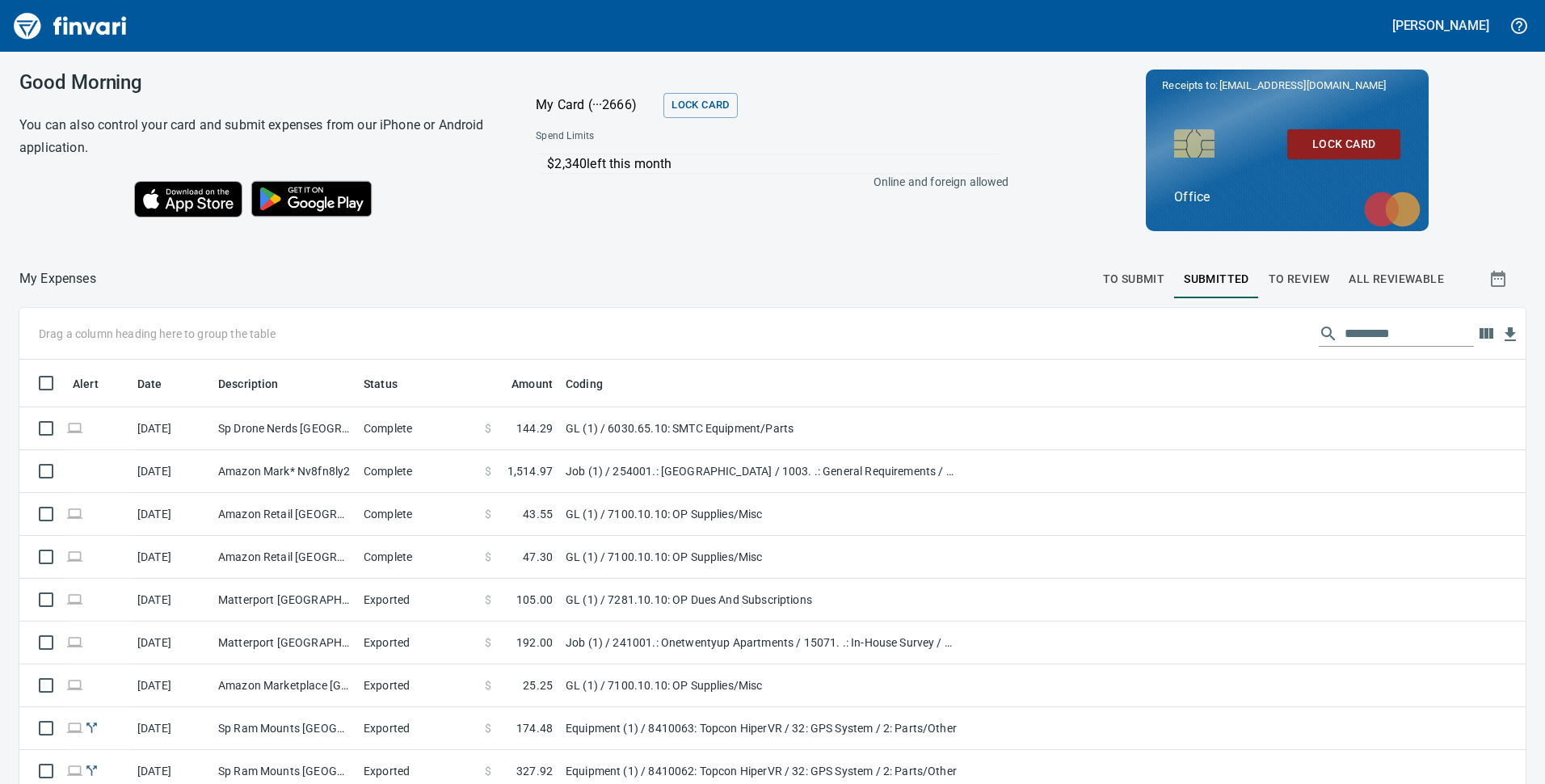
scroll to position [594, 1470]
click at [1294, 275] on span "To Review" at bounding box center [1300, 278] width 62 height 20
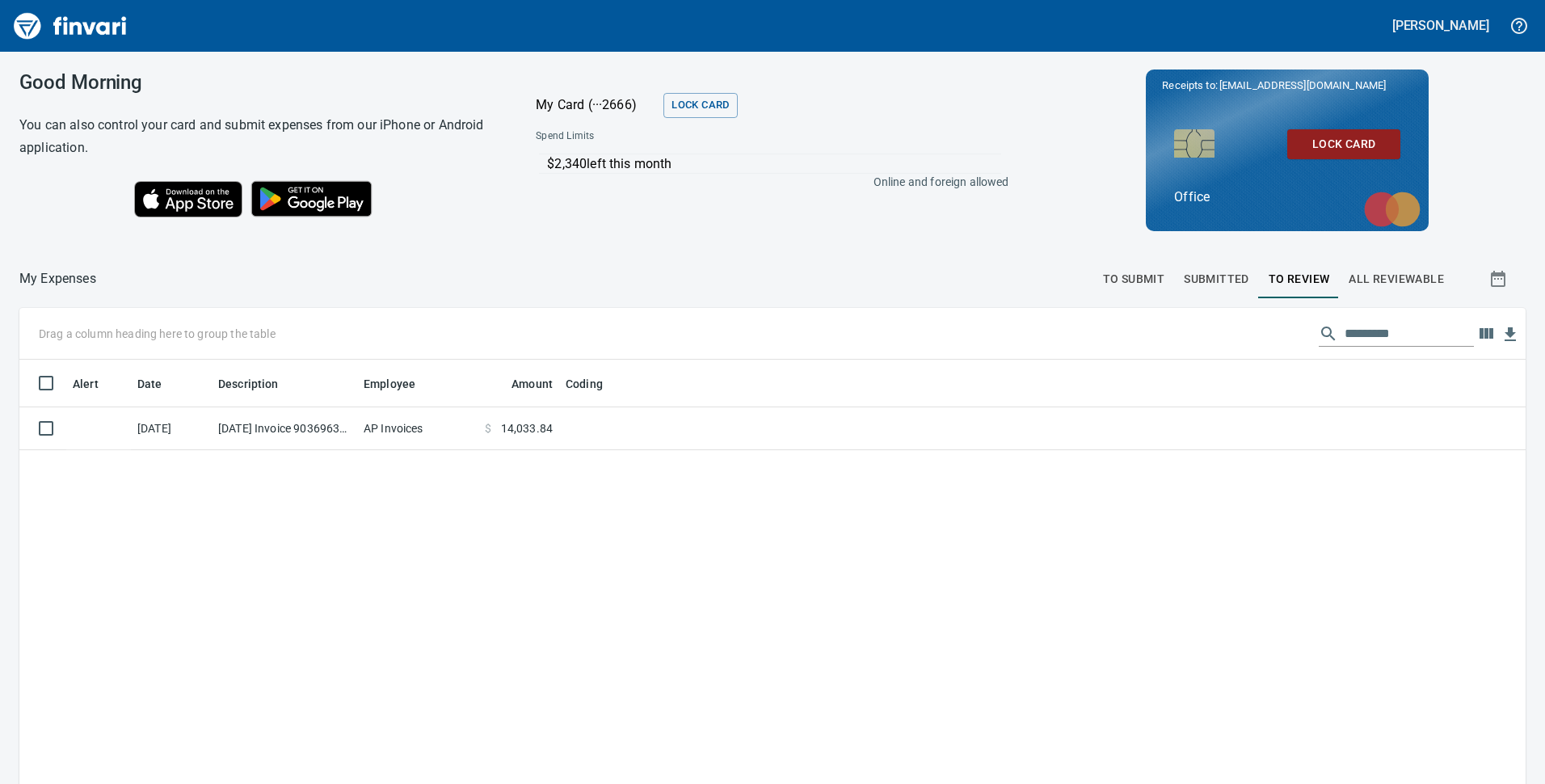
scroll to position [594, 1482]
click at [1368, 271] on span "All Reviewable" at bounding box center [1397, 278] width 95 height 20
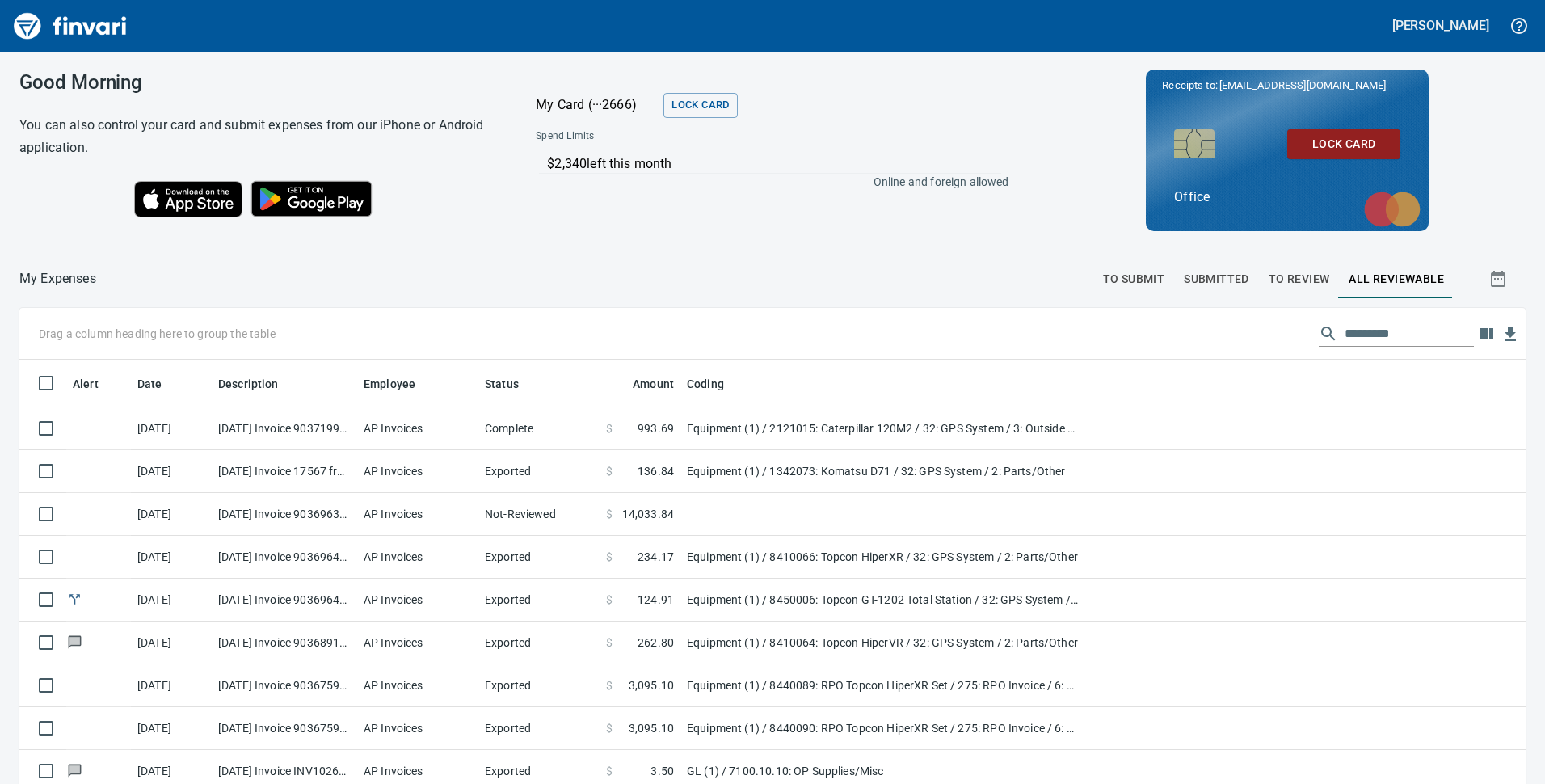
click at [1303, 282] on span "To Review" at bounding box center [1300, 278] width 62 height 20
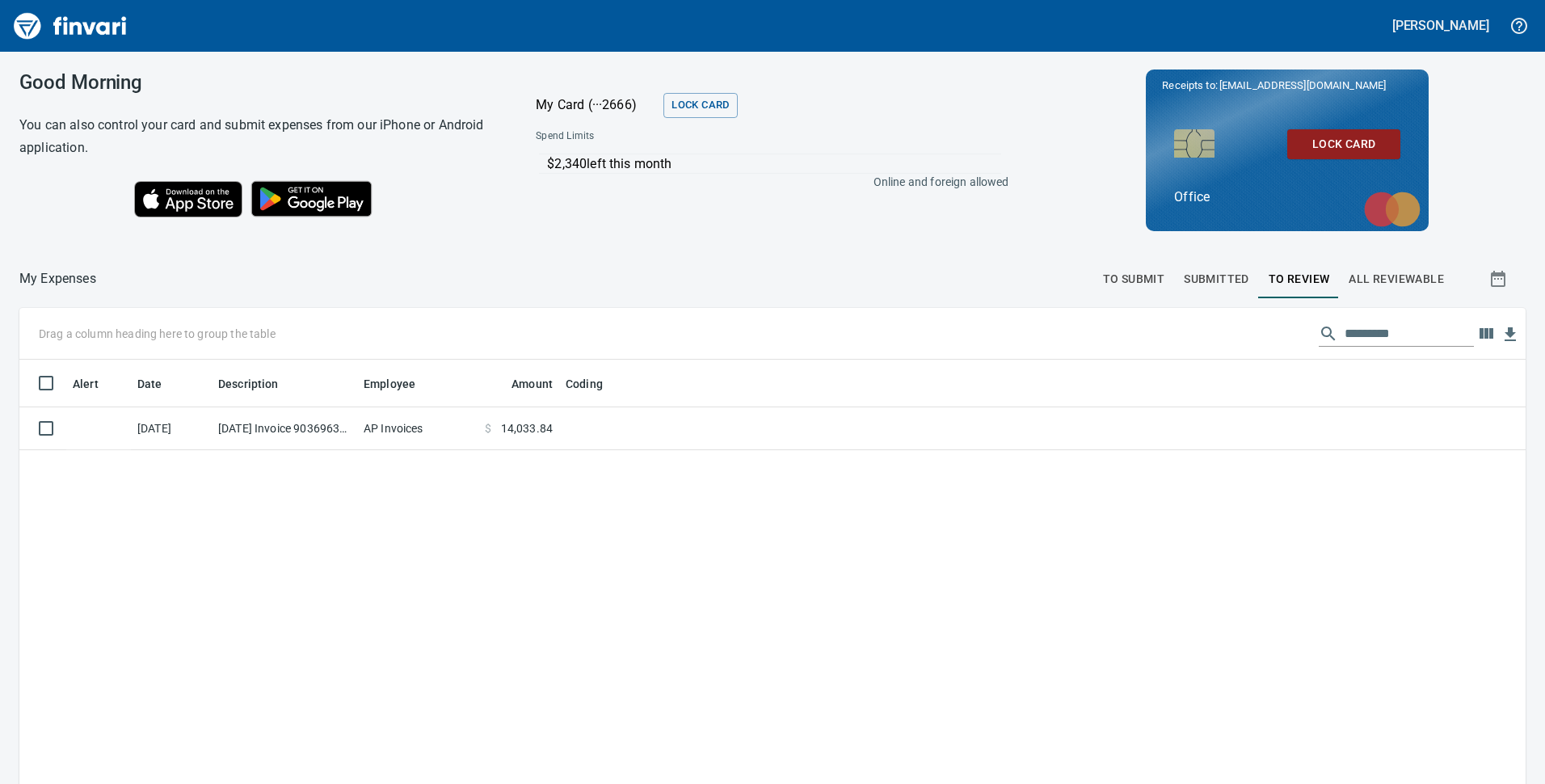
scroll to position [594, 1482]
